Goal: Transaction & Acquisition: Subscribe to service/newsletter

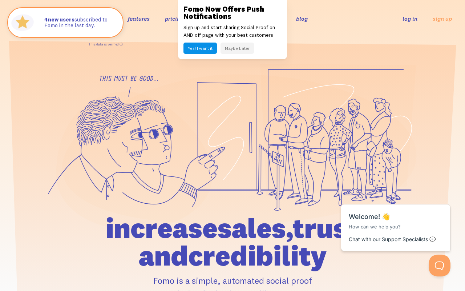
click at [240, 49] on button "Maybe Later" at bounding box center [237, 48] width 33 height 11
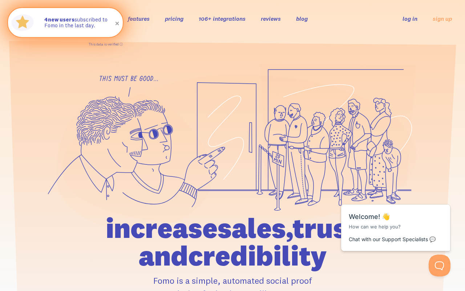
click at [117, 23] on span at bounding box center [117, 23] width 12 height 12
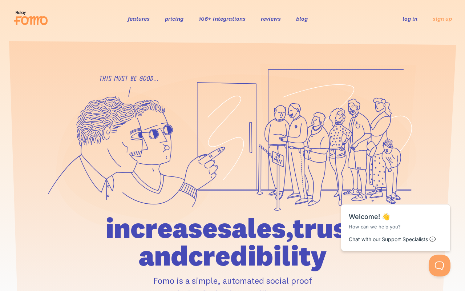
click at [20, 12] on icon at bounding box center [19, 13] width 2 height 2
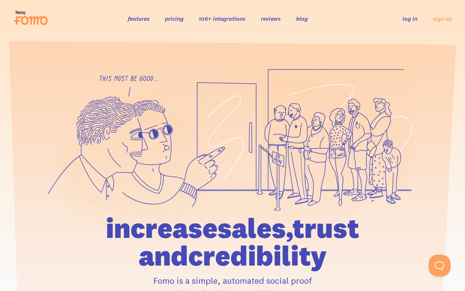
click at [173, 15] on link "pricing" at bounding box center [174, 18] width 19 height 7
